Goal: Information Seeking & Learning: Find specific fact

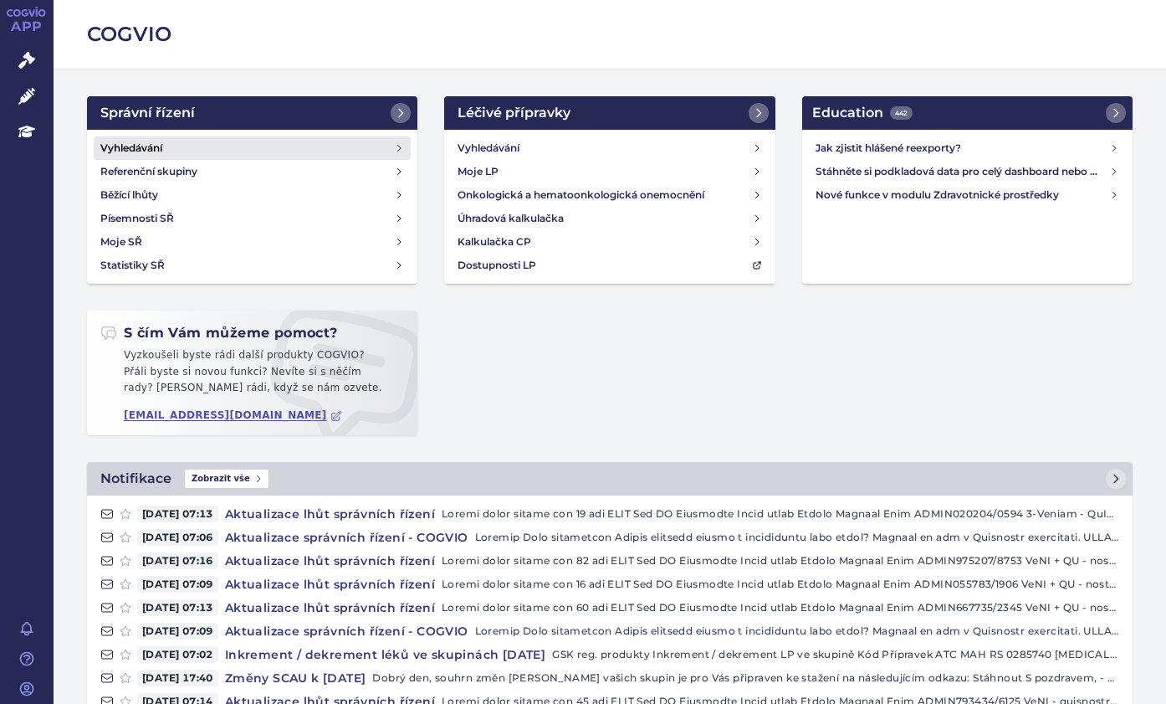
click at [197, 146] on link "Vyhledávání" at bounding box center [252, 147] width 317 height 23
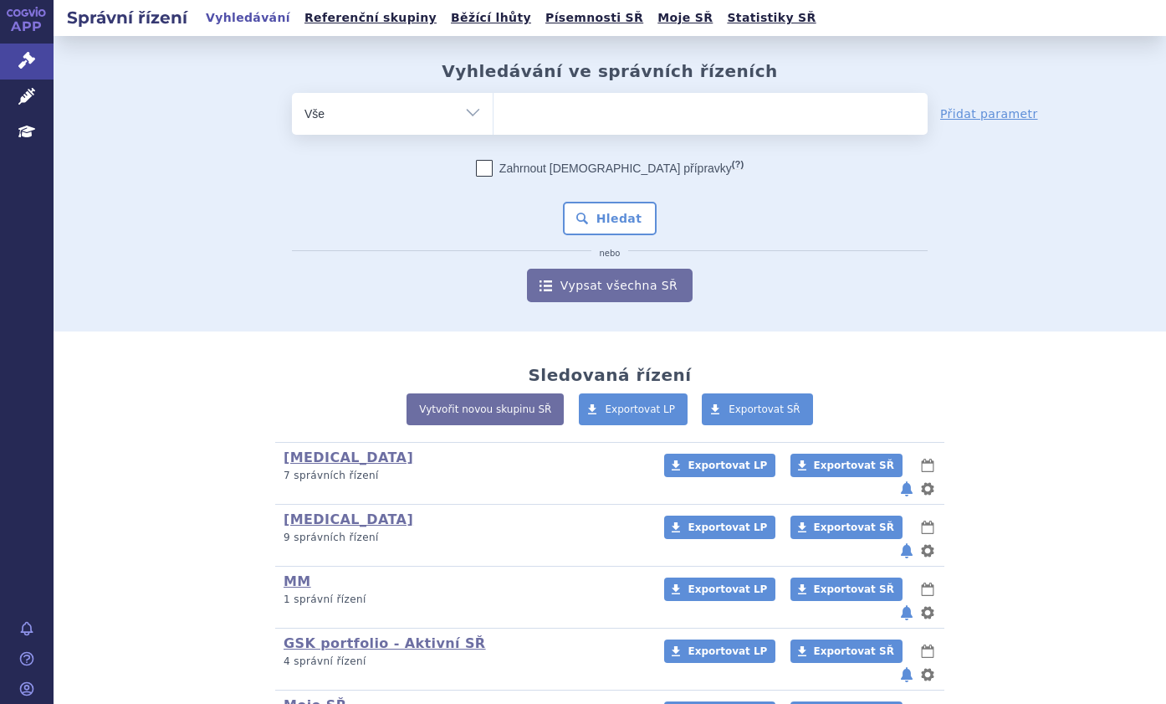
click at [540, 113] on ul at bounding box center [711, 110] width 434 height 35
click at [494, 113] on select at bounding box center [493, 113] width 1 height 42
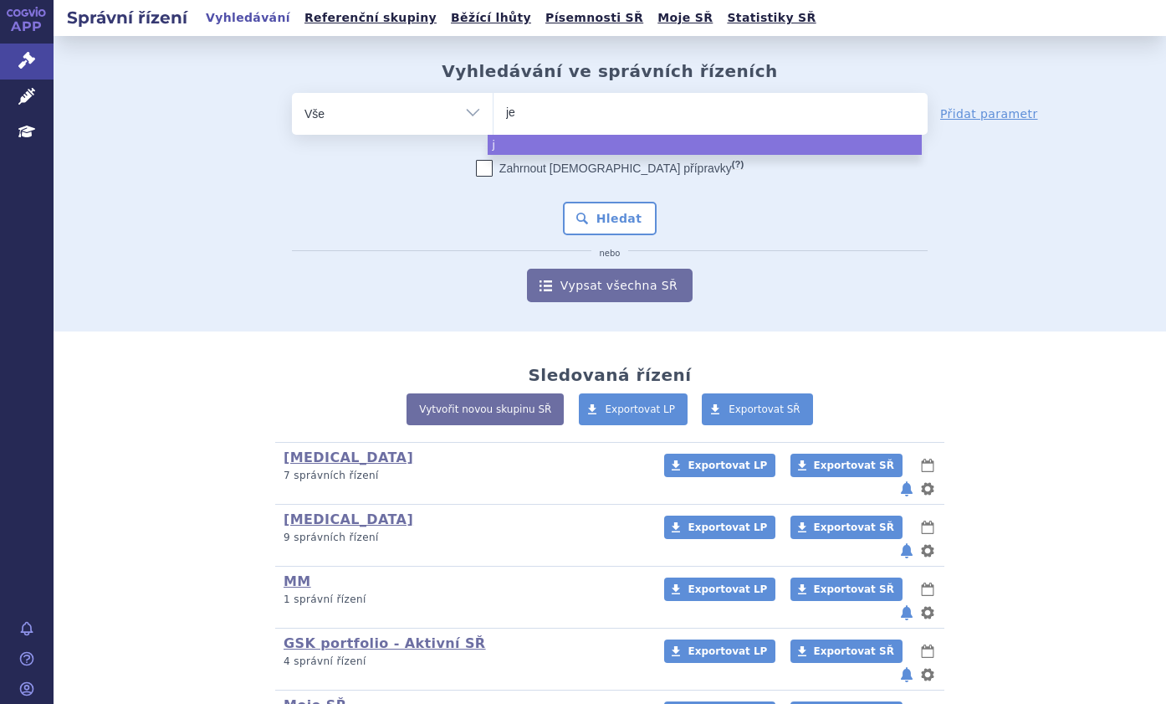
type input "jem"
type input "jempe"
type input "jemperl"
type input "[MEDICAL_DATA]"
select select "[MEDICAL_DATA]"
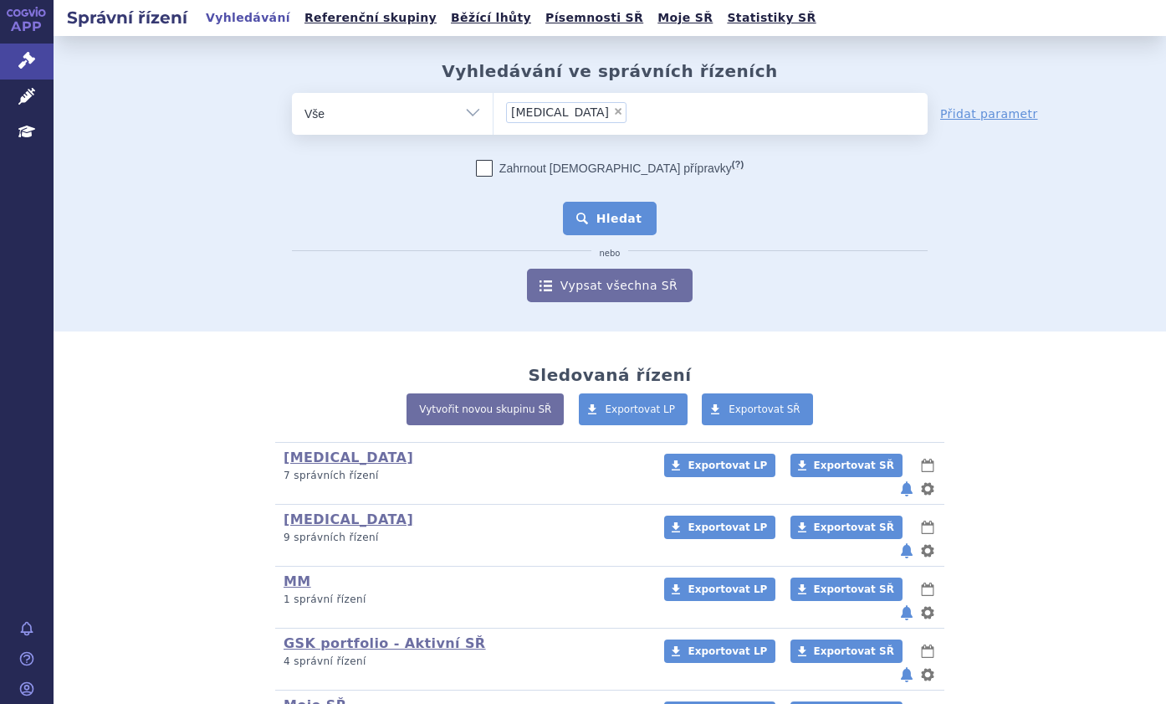
click at [636, 228] on button "Hledat" at bounding box center [610, 218] width 95 height 33
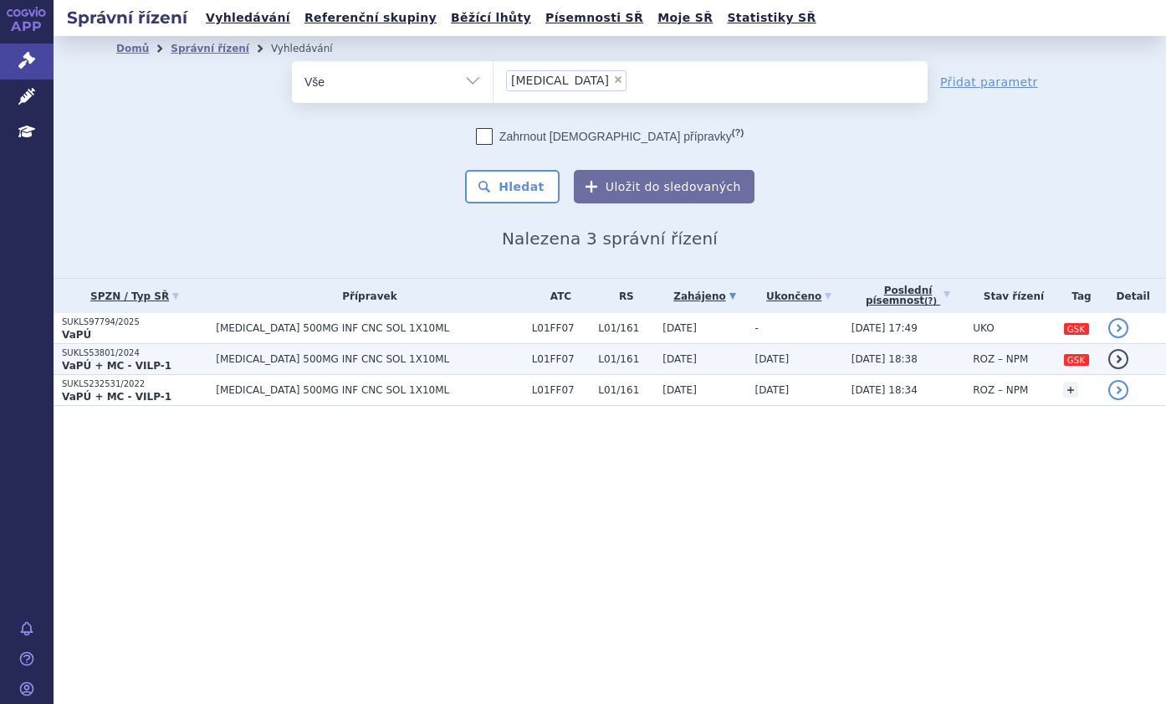
click at [335, 356] on span "[MEDICAL_DATA] 500MG INF CNC SOL 1X10ML" at bounding box center [369, 359] width 307 height 12
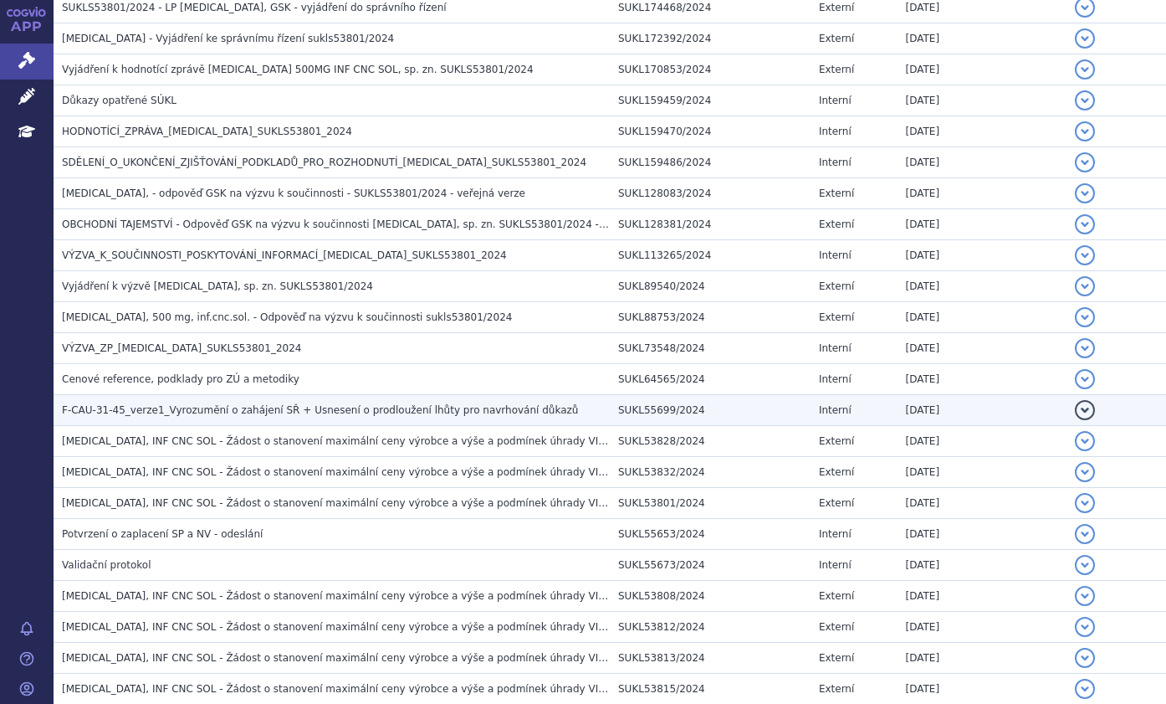
scroll to position [1259, 0]
click at [236, 117] on td "HODNOTÍCÍ_ZPRÁVA_JEMPERLI_SUKLS53801_2024" at bounding box center [332, 132] width 556 height 31
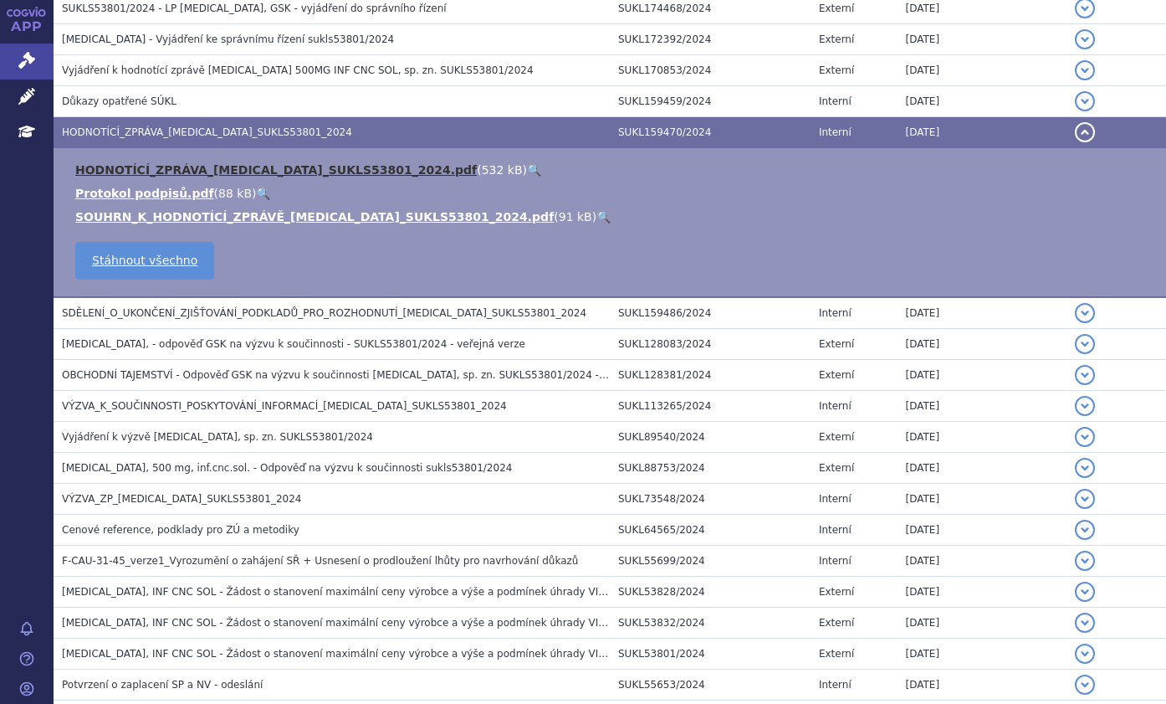
click at [229, 167] on link "HODNOTÍCÍ_ZPRÁVA_JEMPERLI_SUKLS53801_2024.pdf" at bounding box center [276, 169] width 402 height 13
